Goal: Task Accomplishment & Management: Use online tool/utility

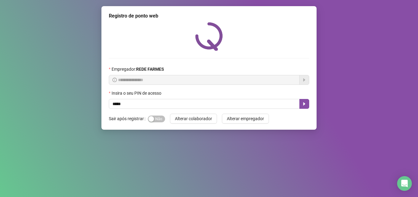
type input "*****"
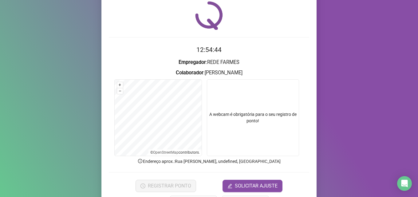
scroll to position [43, 0]
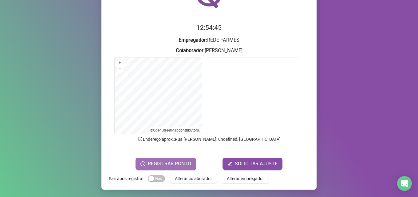
click at [143, 162] on icon "clock-circle" at bounding box center [142, 163] width 5 height 5
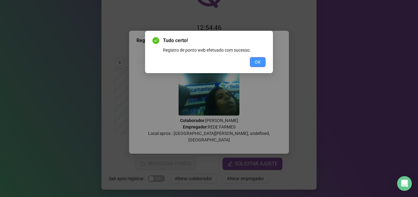
click at [257, 59] on span "OK" at bounding box center [258, 62] width 6 height 7
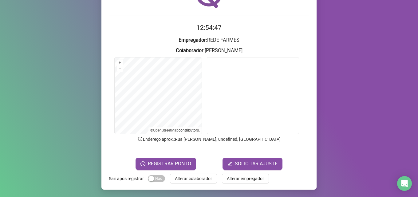
drag, startPoint x: 193, startPoint y: 176, endPoint x: 194, endPoint y: 173, distance: 3.1
click at [193, 175] on span "Alterar colaborador" at bounding box center [193, 178] width 37 height 7
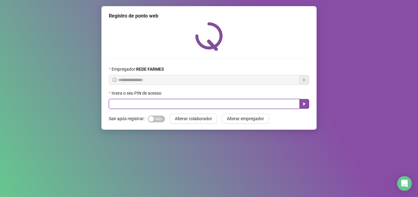
click at [155, 108] on input "text" at bounding box center [204, 104] width 191 height 10
type input "*****"
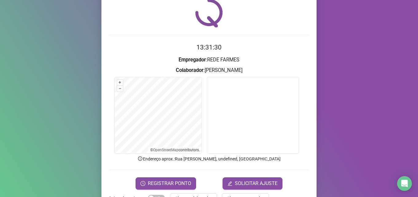
scroll to position [43, 0]
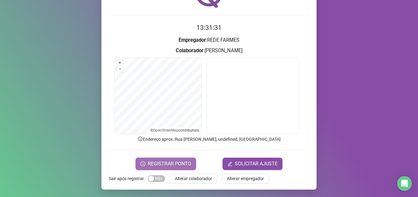
click at [183, 165] on span "REGISTRAR PONTO" at bounding box center [169, 163] width 43 height 7
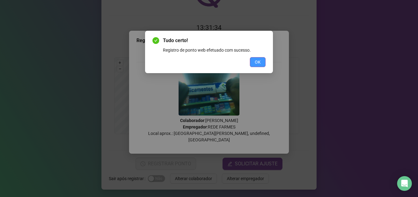
click at [253, 61] on button "OK" at bounding box center [258, 62] width 16 height 10
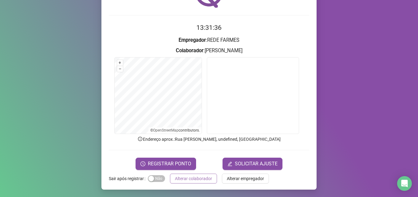
click at [187, 179] on span "Alterar colaborador" at bounding box center [193, 178] width 37 height 7
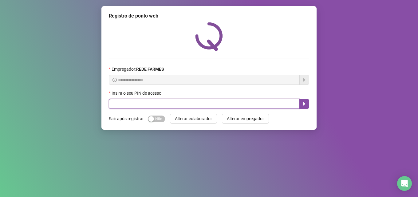
click at [126, 106] on input "text" at bounding box center [204, 104] width 191 height 10
type input "*****"
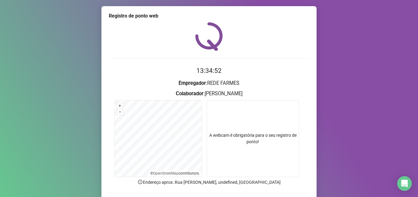
scroll to position [43, 0]
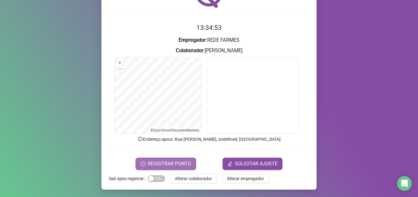
click at [176, 163] on span "REGISTRAR PONTO" at bounding box center [169, 163] width 43 height 7
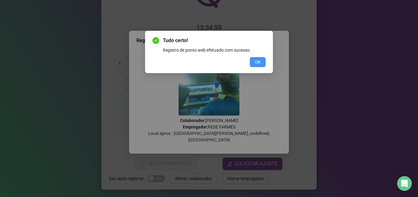
click at [259, 62] on span "OK" at bounding box center [258, 62] width 6 height 7
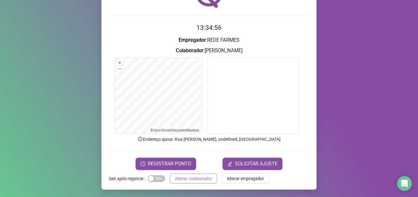
click at [189, 178] on span "Alterar colaborador" at bounding box center [193, 178] width 37 height 7
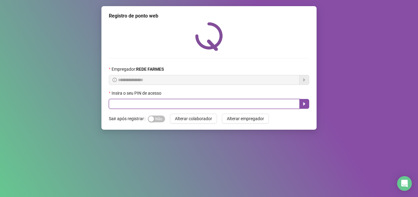
click at [187, 104] on input "text" at bounding box center [204, 104] width 191 height 10
type input "*****"
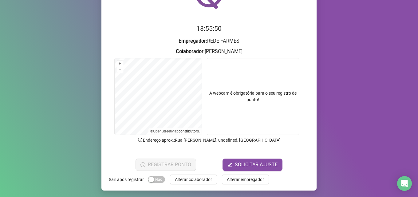
scroll to position [43, 0]
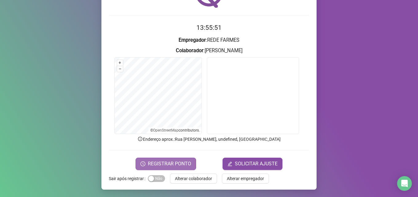
click at [165, 160] on span "REGISTRAR PONTO" at bounding box center [169, 163] width 43 height 7
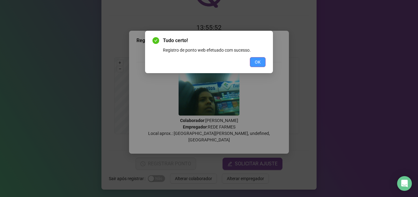
click at [258, 62] on span "OK" at bounding box center [258, 62] width 6 height 7
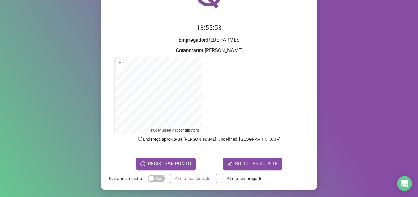
click at [205, 181] on span "Alterar colaborador" at bounding box center [193, 178] width 37 height 7
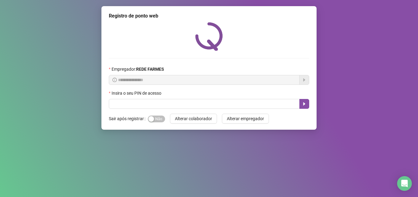
scroll to position [0, 0]
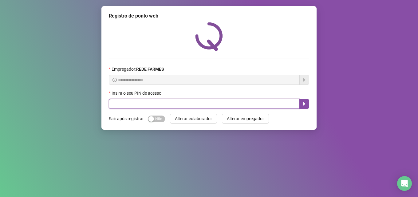
click at [148, 101] on input "text" at bounding box center [204, 104] width 191 height 10
click at [159, 104] on input "text" at bounding box center [204, 104] width 191 height 10
type input "*****"
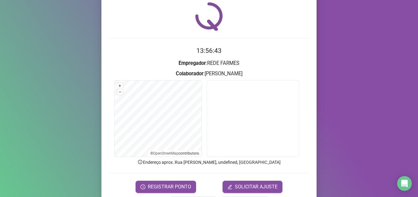
scroll to position [31, 0]
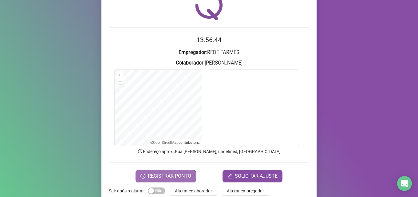
click at [192, 173] on button "REGISTRAR PONTO" at bounding box center [166, 176] width 61 height 12
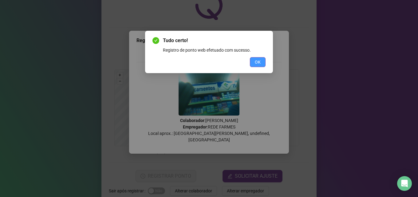
click at [254, 60] on button "OK" at bounding box center [258, 62] width 16 height 10
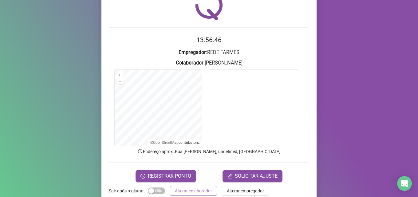
click at [184, 190] on span "Alterar colaborador" at bounding box center [193, 190] width 37 height 7
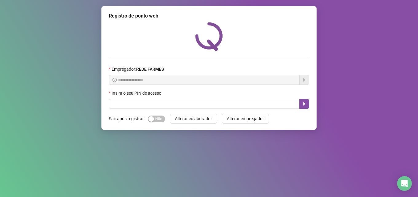
scroll to position [0, 0]
click at [240, 90] on div "Insira o seu PIN de acesso" at bounding box center [209, 94] width 200 height 9
